Goal: Information Seeking & Learning: Learn about a topic

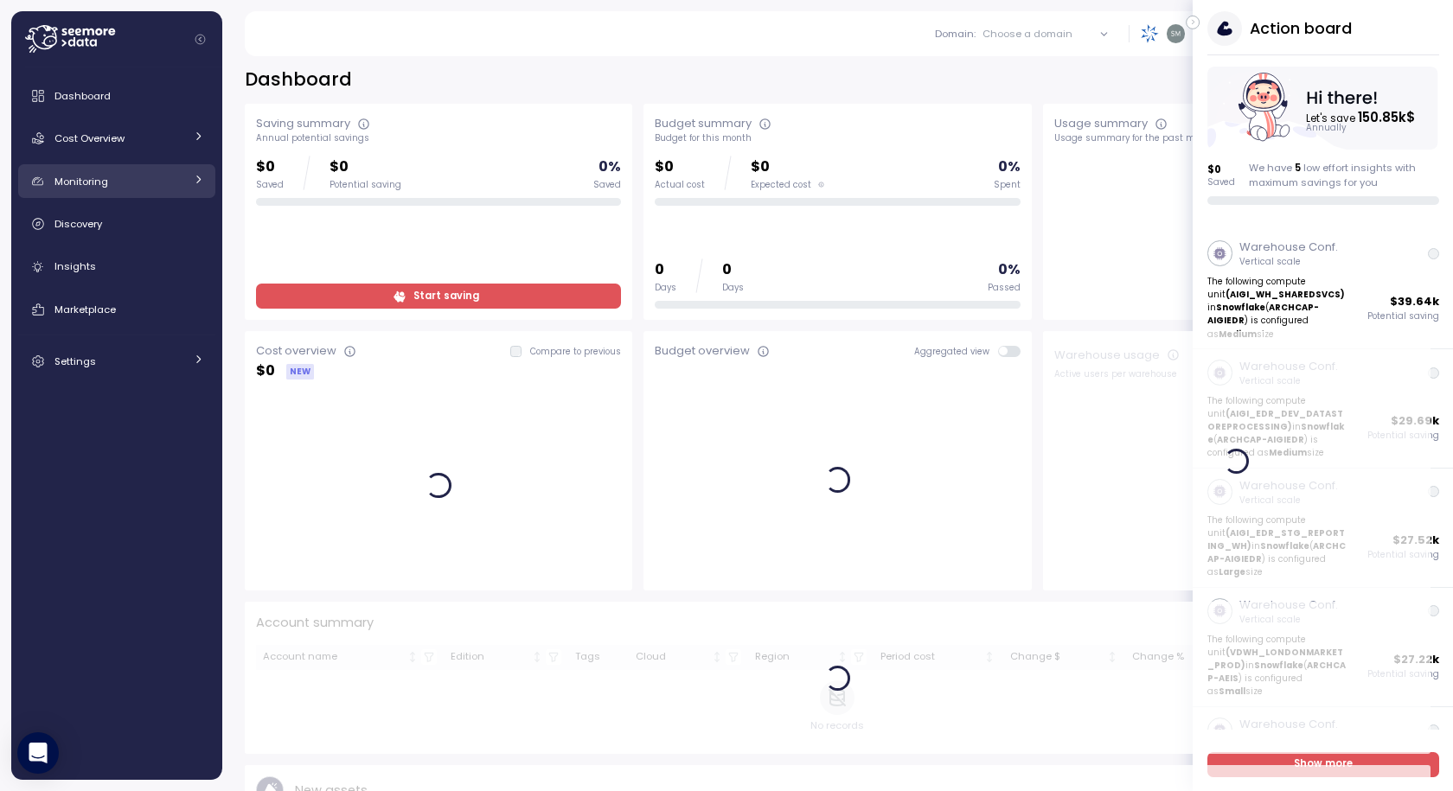
click at [78, 180] on span "Monitoring" at bounding box center [81, 182] width 54 height 14
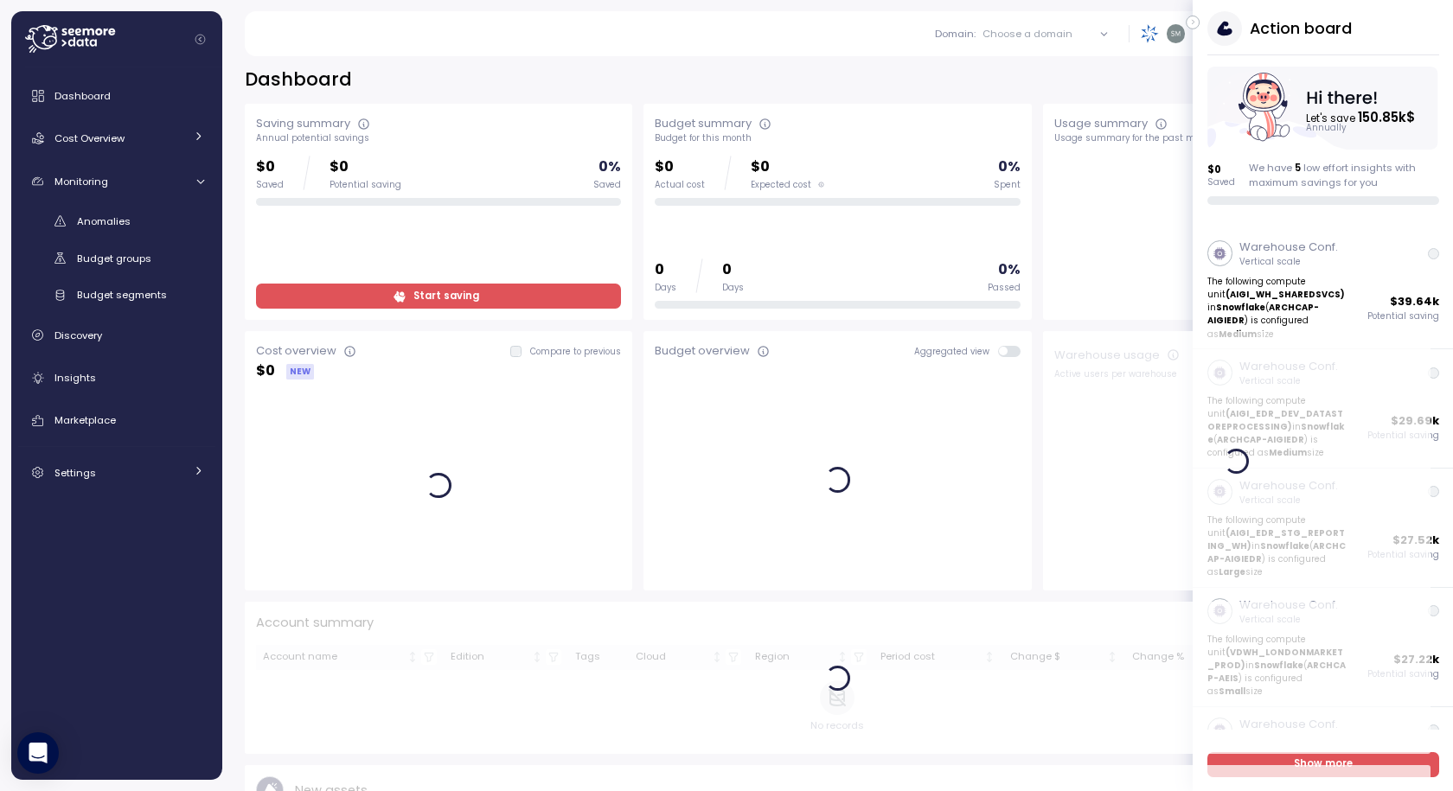
click at [91, 157] on div "Dashboard Cost Overview Compute Workloads Storage Cloud Services Clustering col…" at bounding box center [116, 284] width 197 height 411
click at [95, 131] on div "Cost Overview" at bounding box center [119, 138] width 130 height 17
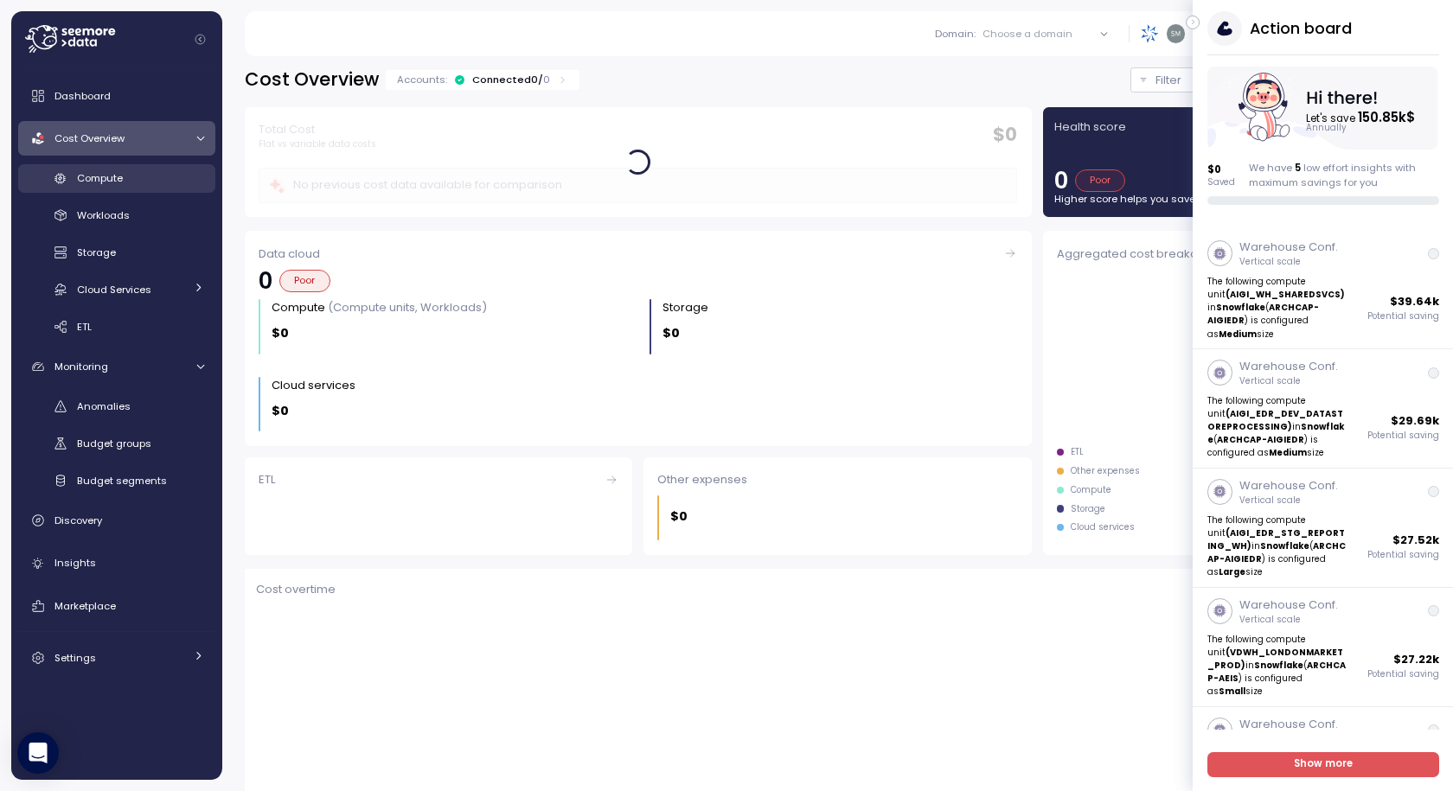
click at [110, 181] on span "Compute" at bounding box center [100, 178] width 46 height 14
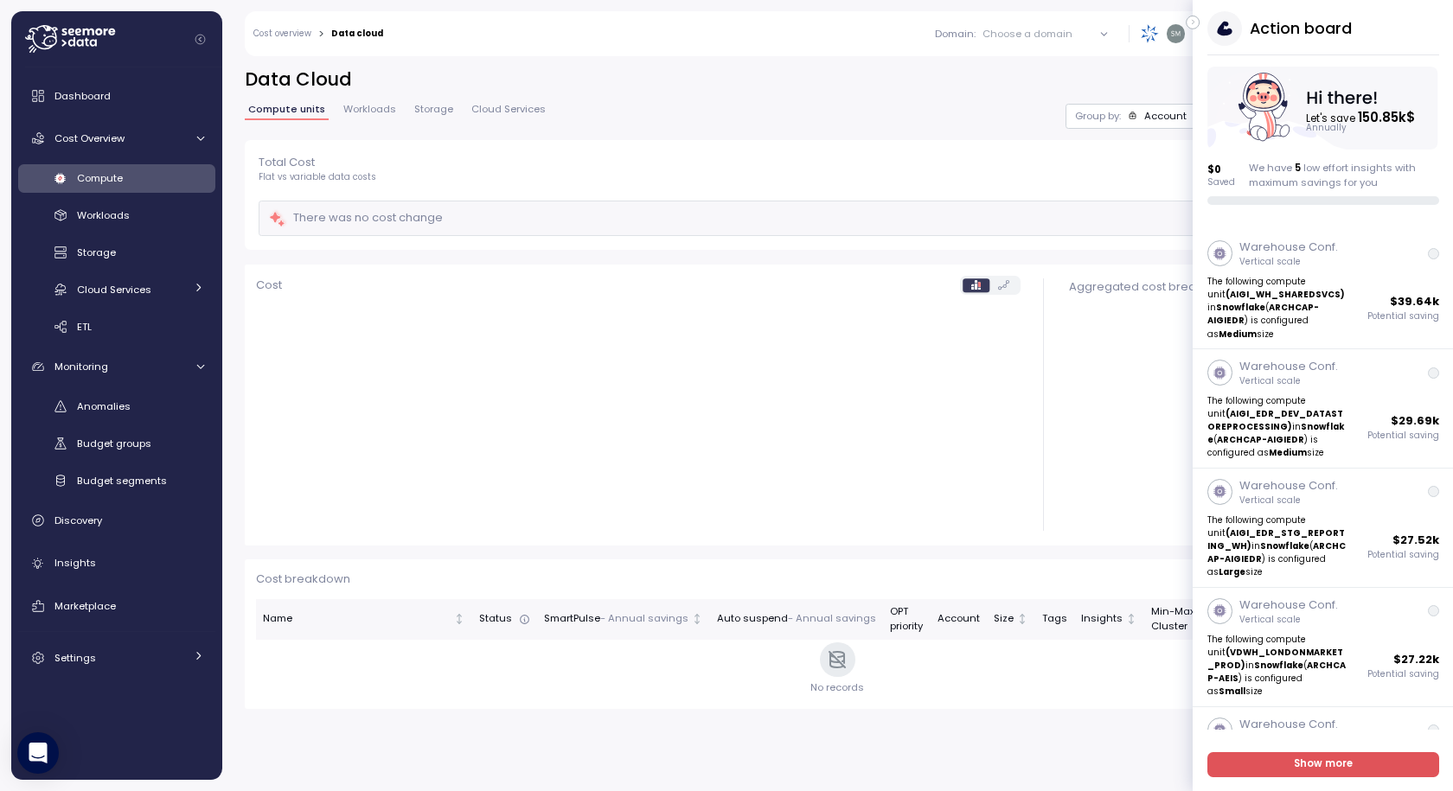
click at [1195, 25] on icon "button" at bounding box center [1193, 22] width 8 height 21
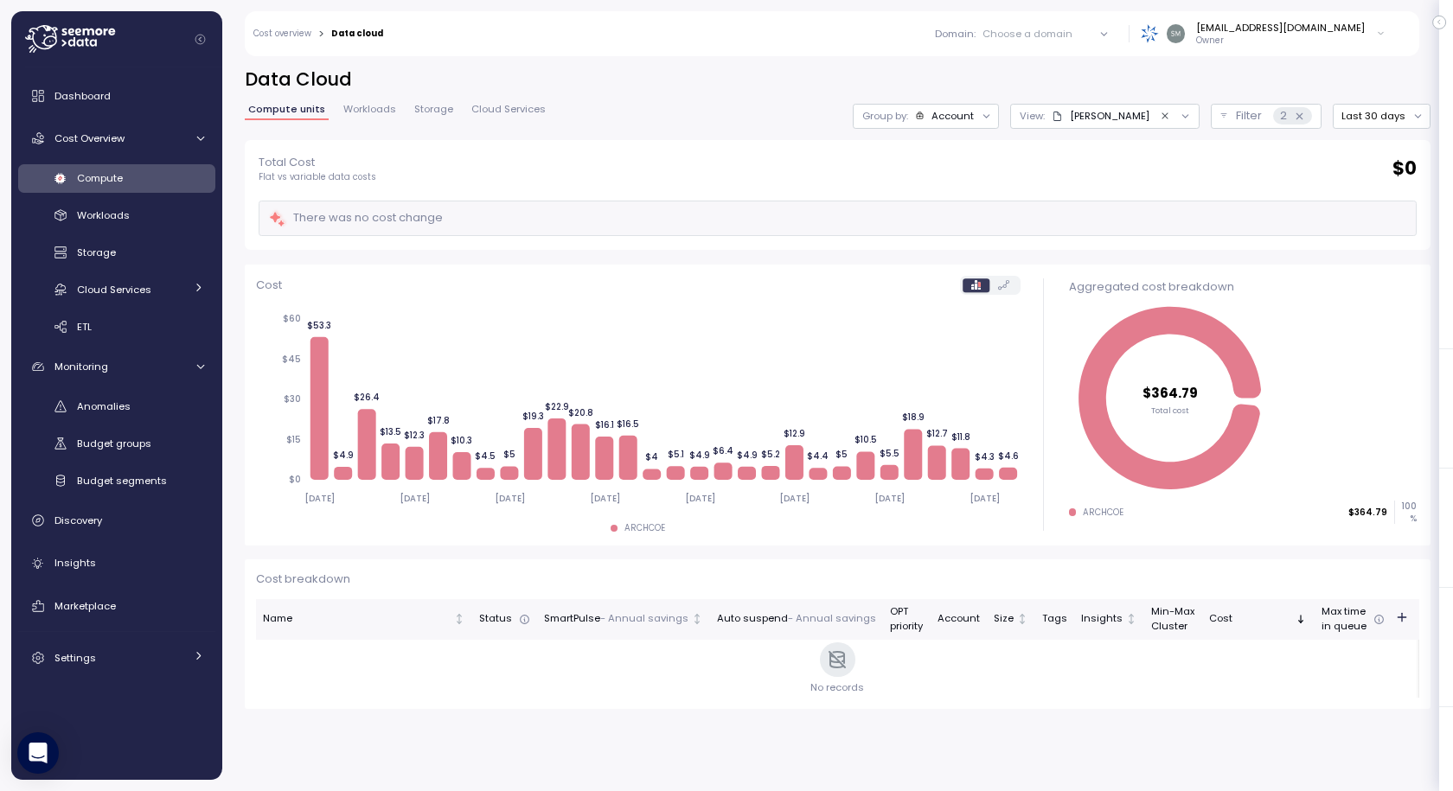
click at [1168, 114] on icon "Clear value" at bounding box center [1165, 115] width 6 height 6
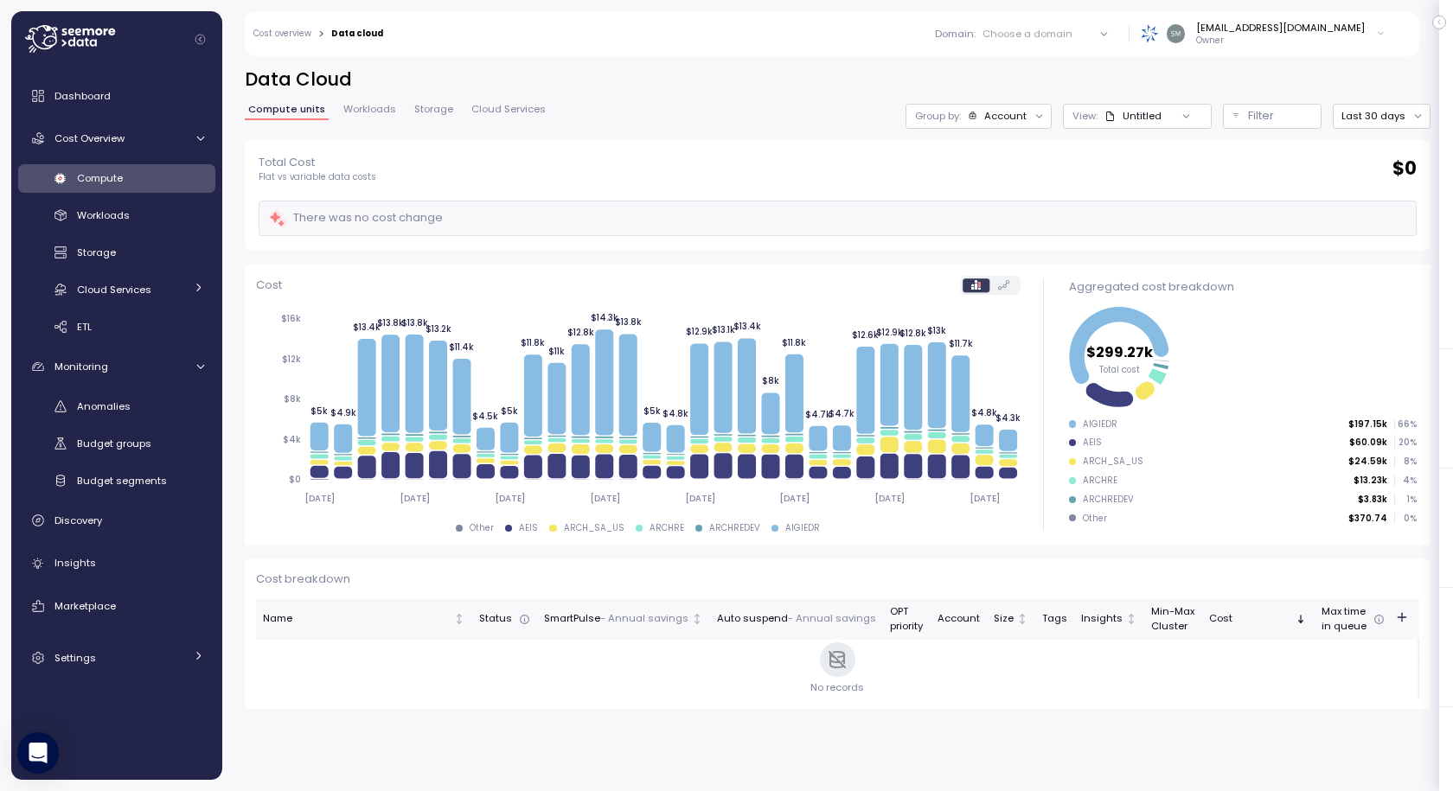
click at [1155, 111] on div "Untitled" at bounding box center [1142, 116] width 39 height 14
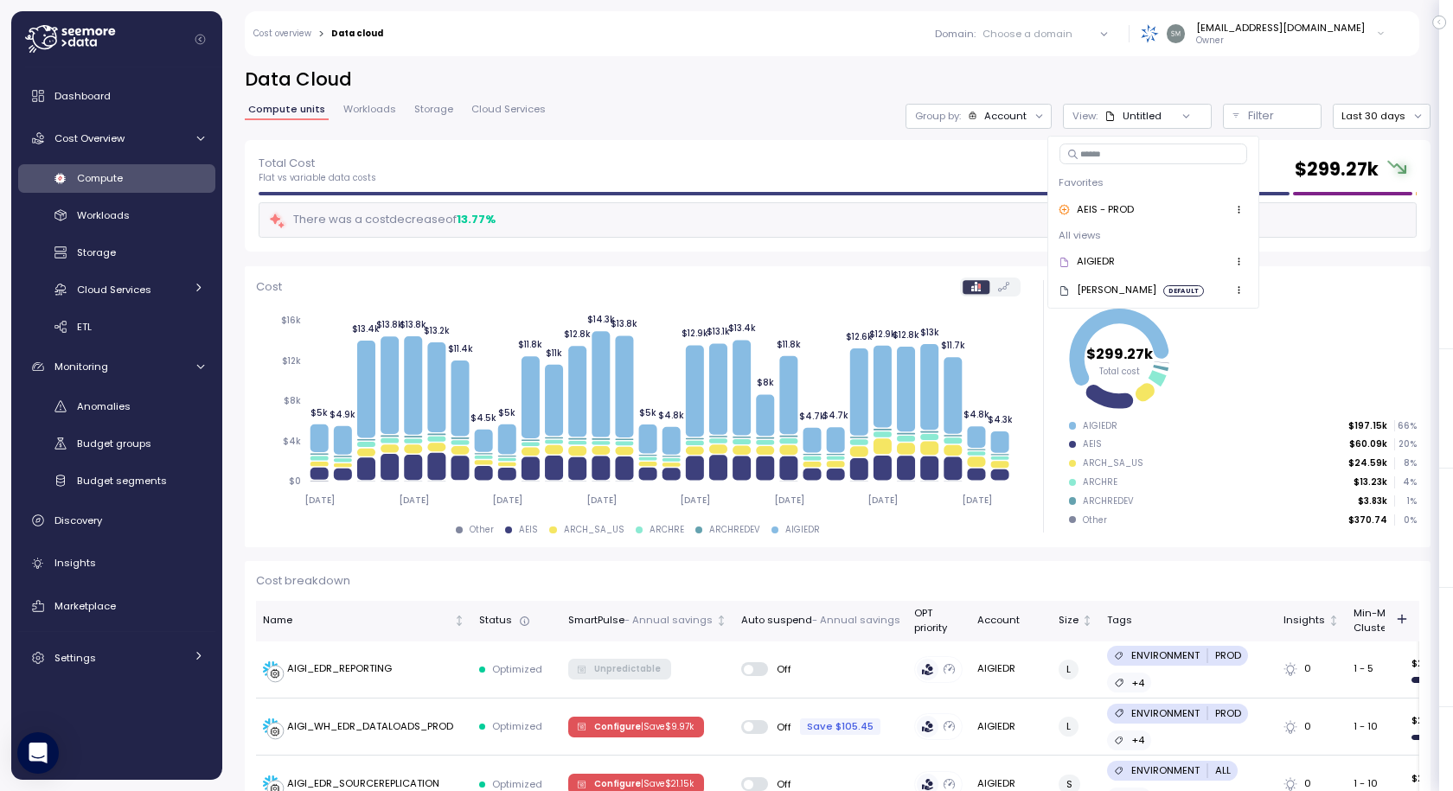
click at [738, 144] on div "Total Cost Flat vs variable data costs $ 299.27k There was a cost decrease of 1…" at bounding box center [838, 196] width 1186 height 112
click at [723, 85] on h2 "Data Cloud" at bounding box center [838, 79] width 1186 height 25
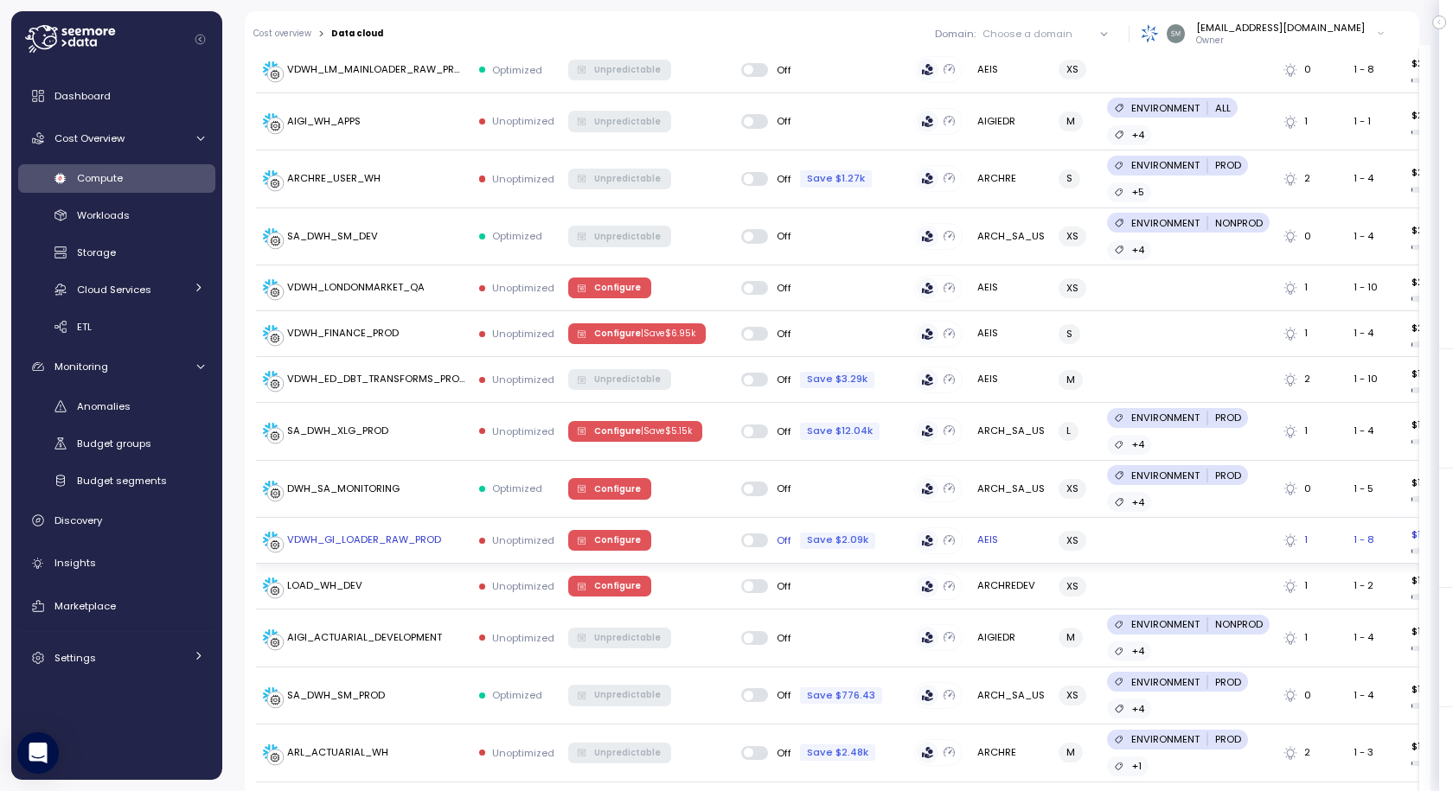
scroll to position [2582, 0]
